Goal: Task Accomplishment & Management: Manage account settings

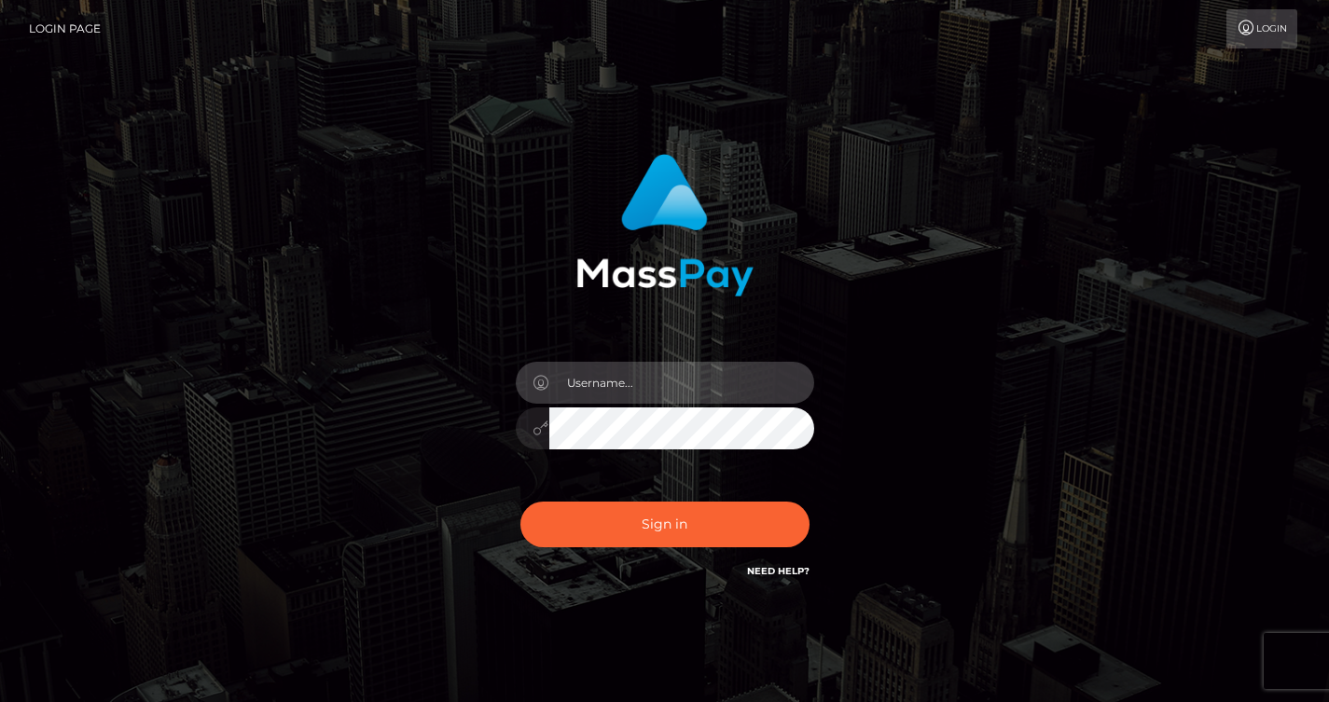
click at [624, 383] on input "text" at bounding box center [681, 383] width 265 height 42
type input "[EMAIL_ADDRESS][DOMAIN_NAME]"
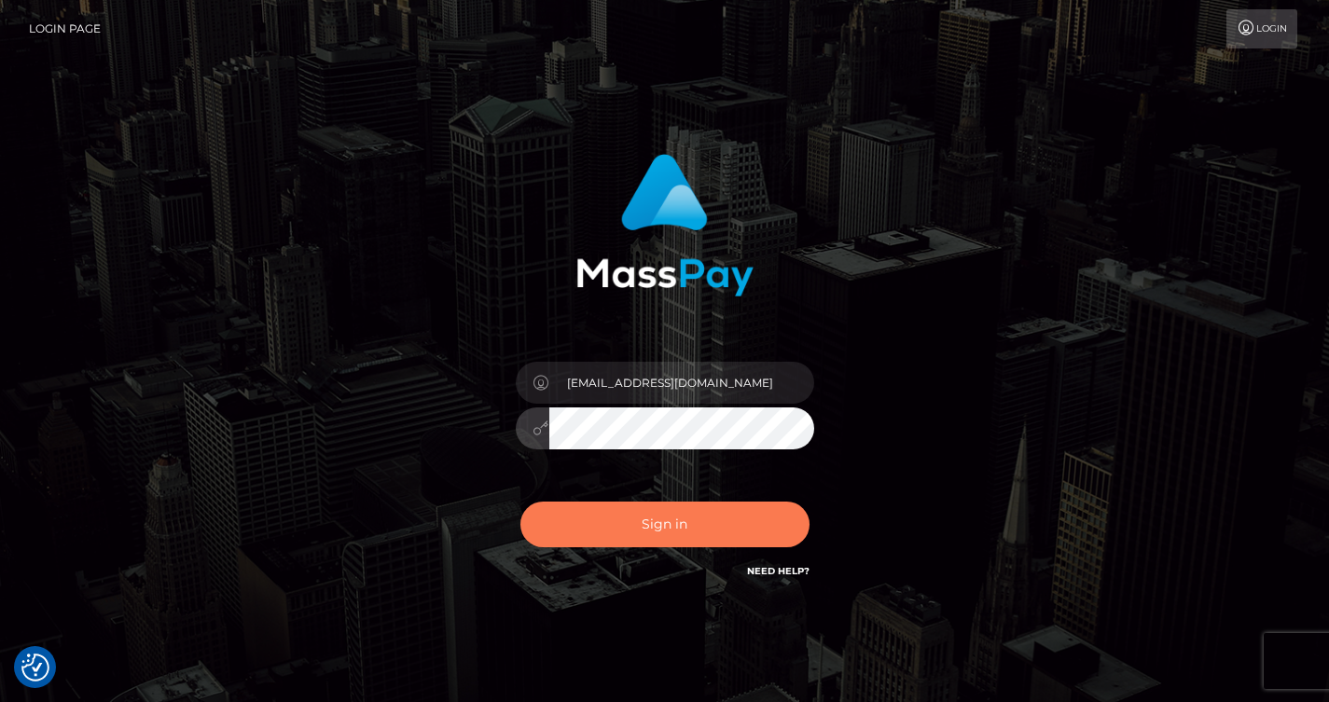
click at [640, 530] on button "Sign in" at bounding box center [664, 525] width 289 height 46
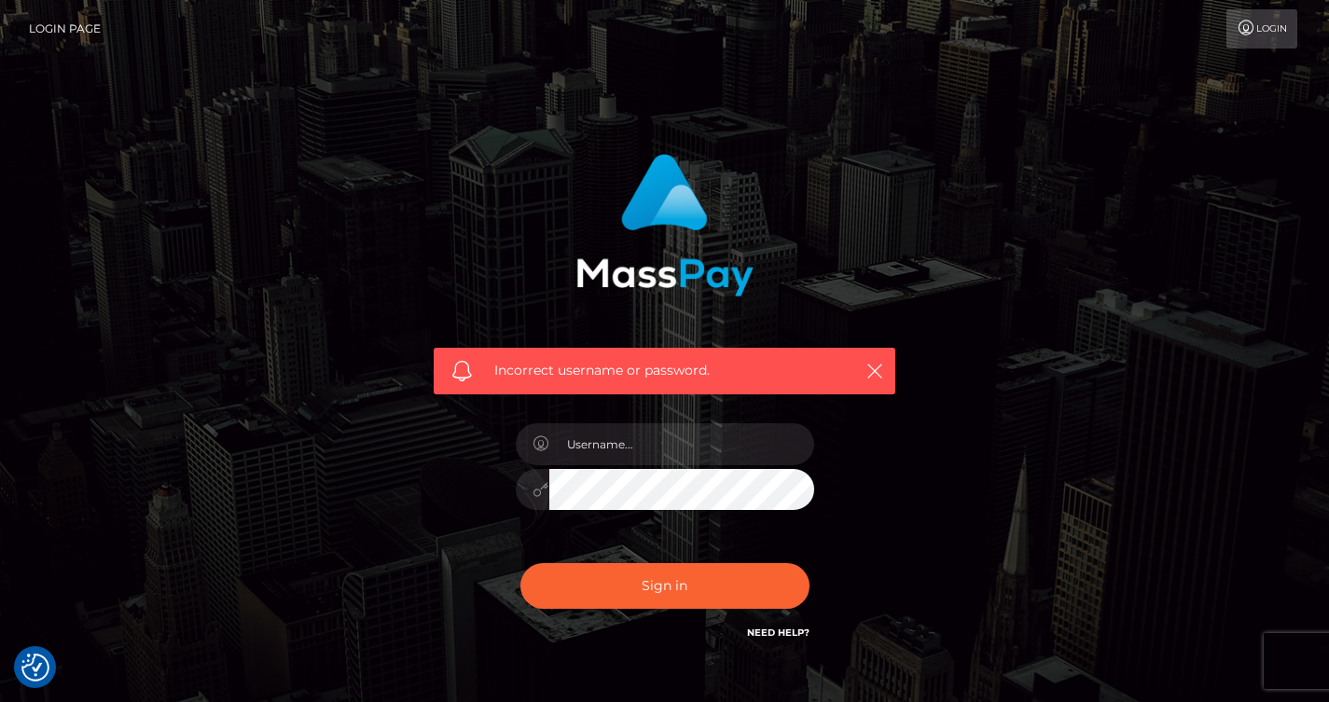
click at [54, 24] on link "Login Page" at bounding box center [65, 28] width 72 height 39
